Goal: Obtain resource: Download file/media

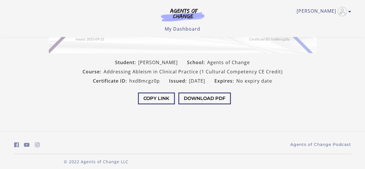
scroll to position [163, 0]
click at [201, 100] on button "Download PDF" at bounding box center [204, 98] width 53 height 12
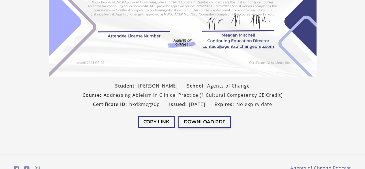
scroll to position [0, 0]
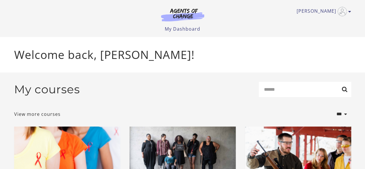
click at [43, 90] on h2 "My courses" at bounding box center [47, 90] width 66 height 14
click at [33, 117] on link "View more courses" at bounding box center [37, 114] width 46 height 7
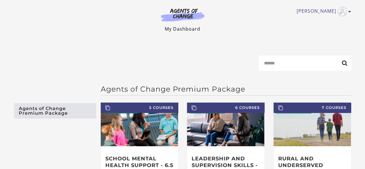
click at [178, 31] on link "My Dashboard" at bounding box center [183, 29] width 36 height 6
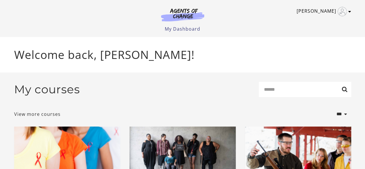
click at [324, 12] on link "[PERSON_NAME]" at bounding box center [323, 11] width 52 height 9
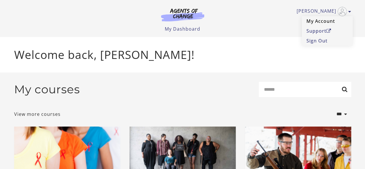
click at [314, 22] on link "My Account" at bounding box center [327, 21] width 51 height 10
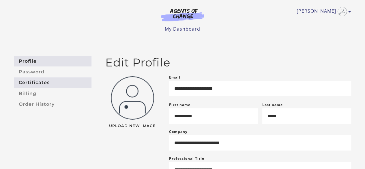
click at [37, 81] on link "Certificates" at bounding box center [52, 82] width 77 height 11
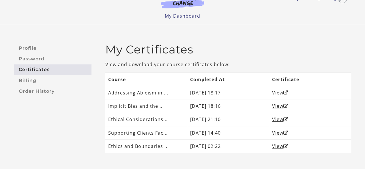
scroll to position [17, 0]
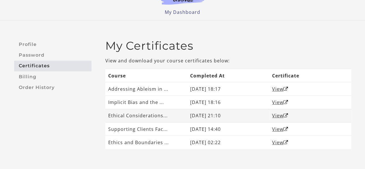
click at [135, 117] on td "Ethical Considerations..." at bounding box center [146, 115] width 82 height 13
click at [273, 117] on link "View" at bounding box center [280, 115] width 16 height 6
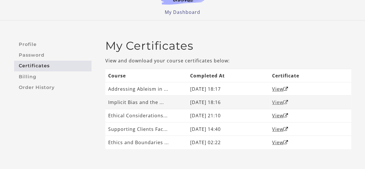
click at [278, 102] on link "View" at bounding box center [280, 102] width 16 height 6
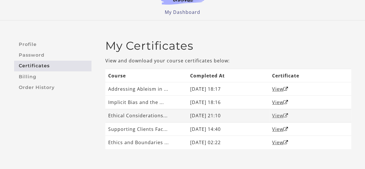
click at [281, 117] on link "View" at bounding box center [280, 115] width 16 height 6
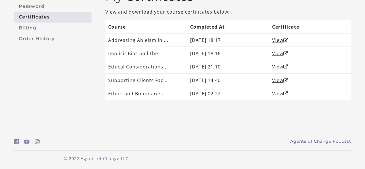
scroll to position [8, 0]
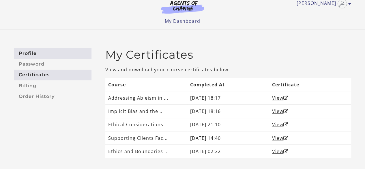
click at [34, 53] on link "Profile" at bounding box center [52, 53] width 77 height 11
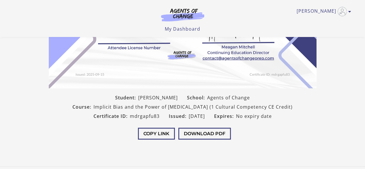
scroll to position [167, 0]
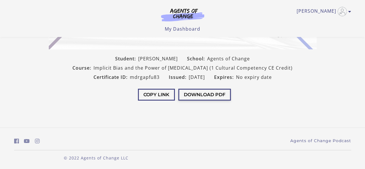
click at [203, 96] on button "Download PDF" at bounding box center [204, 95] width 53 height 12
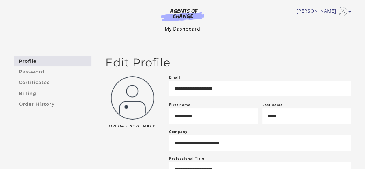
click at [179, 29] on link "My Dashboard" at bounding box center [183, 29] width 36 height 6
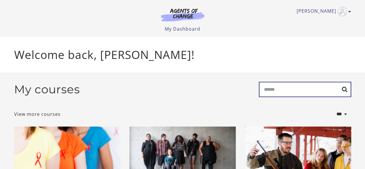
click at [315, 90] on input "Search" at bounding box center [305, 89] width 92 height 15
type input "**********"
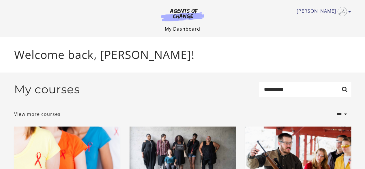
click at [182, 30] on link "My Dashboard" at bounding box center [183, 29] width 36 height 6
click at [184, 29] on link "My Dashboard" at bounding box center [183, 29] width 36 height 6
click at [329, 14] on link "[PERSON_NAME]" at bounding box center [323, 11] width 52 height 9
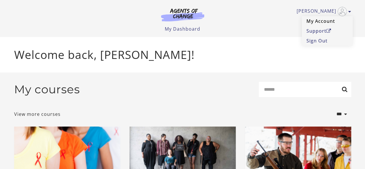
click at [324, 22] on link "My Account" at bounding box center [327, 21] width 51 height 10
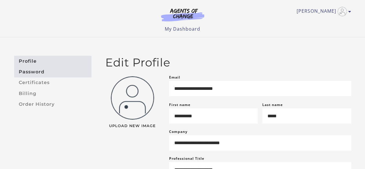
click at [41, 74] on link "Password" at bounding box center [52, 71] width 77 height 11
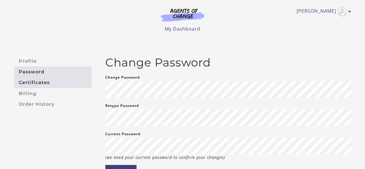
click at [31, 84] on link "Certificates" at bounding box center [52, 82] width 77 height 11
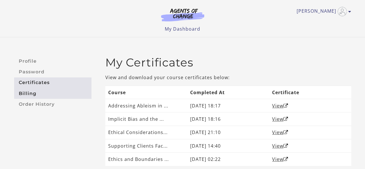
click at [30, 91] on link "Billing" at bounding box center [52, 93] width 77 height 11
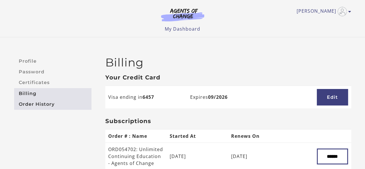
click at [36, 104] on link "Order History" at bounding box center [52, 104] width 77 height 11
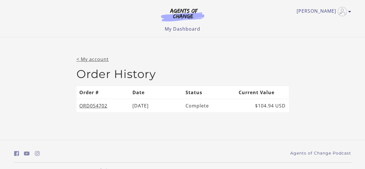
click at [95, 61] on link "< My account" at bounding box center [92, 59] width 32 height 6
